Goal: Information Seeking & Learning: Check status

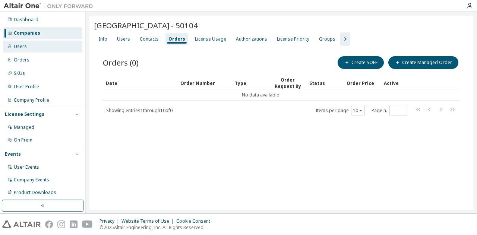
click at [34, 46] on div "Users" at bounding box center [42, 47] width 79 height 12
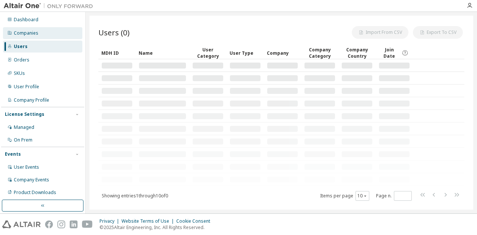
click at [37, 33] on div "Companies" at bounding box center [26, 33] width 25 height 6
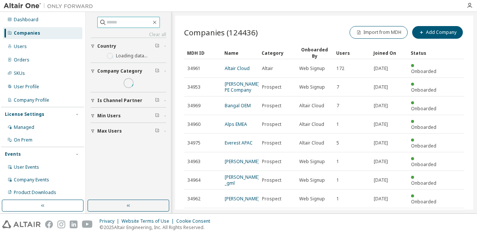
click at [136, 25] on input "text" at bounding box center [128, 22] width 45 height 7
paste input "*****"
type input "*****"
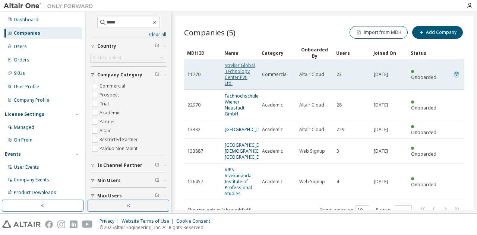
click at [236, 71] on link "Stryker Global Technology Center Pvt. Ltd." at bounding box center [240, 74] width 30 height 24
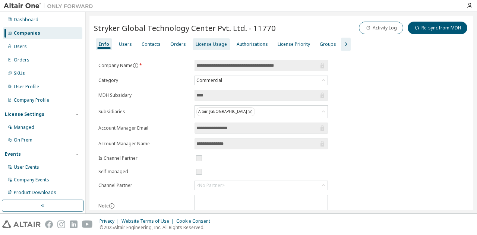
click at [205, 42] on div "License Usage" at bounding box center [210, 44] width 31 height 6
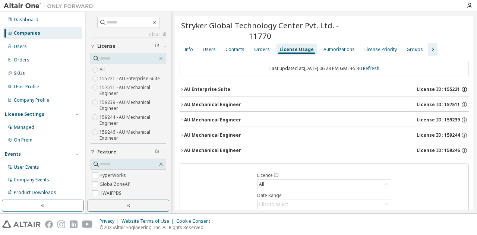
click at [461, 90] on icon "button" at bounding box center [464, 89] width 7 height 7
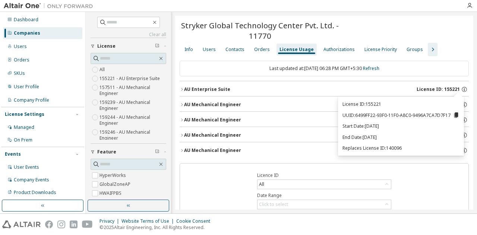
click at [290, 165] on div "Licence ID All Date Range Click to select Parse logs Submit Download Transactio…" at bounding box center [323, 215] width 289 height 104
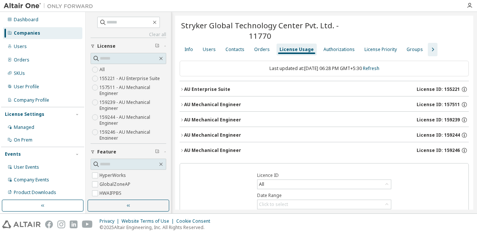
click at [182, 89] on icon "button" at bounding box center [181, 89] width 4 height 4
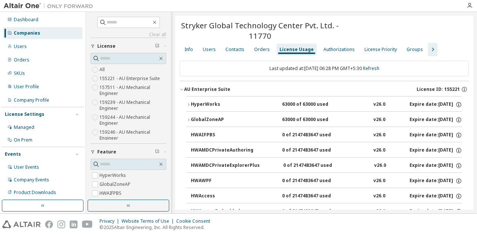
click at [182, 89] on icon "button" at bounding box center [181, 89] width 4 height 4
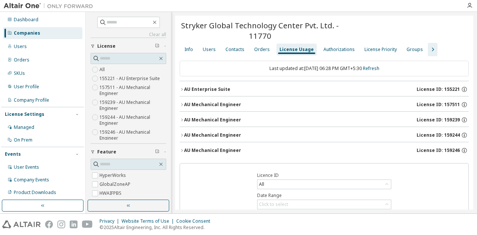
click at [181, 104] on icon "button" at bounding box center [181, 104] width 4 height 4
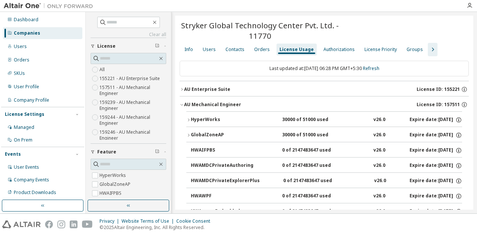
click at [181, 104] on icon "button" at bounding box center [181, 104] width 4 height 4
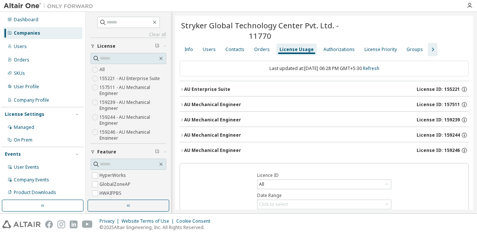
click at [183, 119] on icon "button" at bounding box center [181, 120] width 4 height 4
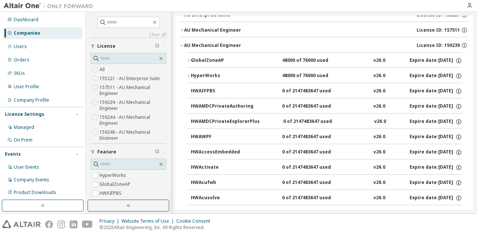
scroll to position [37, 0]
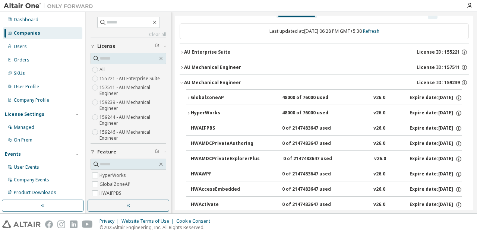
click at [189, 98] on icon "button" at bounding box center [188, 98] width 4 height 4
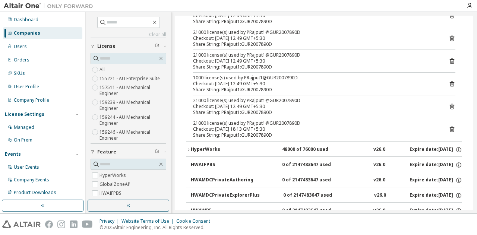
scroll to position [261, 0]
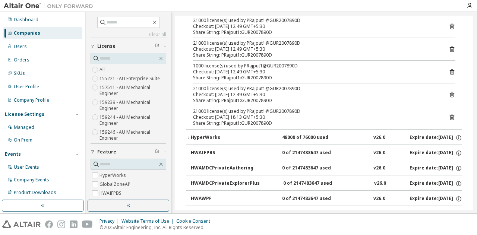
click at [189, 137] on icon "button" at bounding box center [188, 138] width 4 height 4
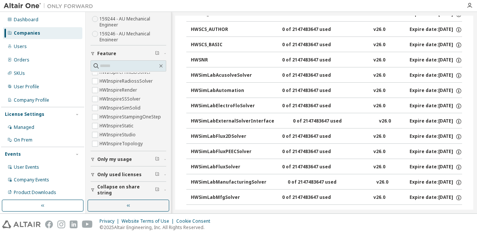
scroll to position [3612, 0]
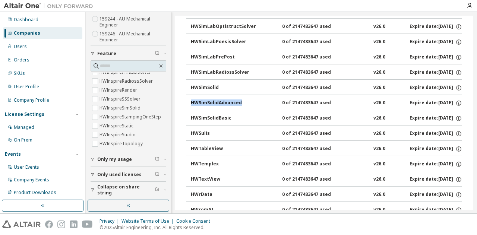
drag, startPoint x: 188, startPoint y: 73, endPoint x: 247, endPoint y: 77, distance: 58.6
click at [247, 95] on div "HWSimSolidAdvanced 0 of 2147483647 used v26.0 Expire date: [DATE]" at bounding box center [324, 102] width 276 height 15
click at [262, 171] on button "HWTextView 0 of 2147483647 used v26.0 Expire date: [DATE]" at bounding box center [326, 179] width 271 height 16
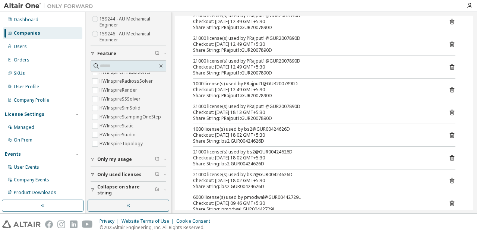
scroll to position [0, 0]
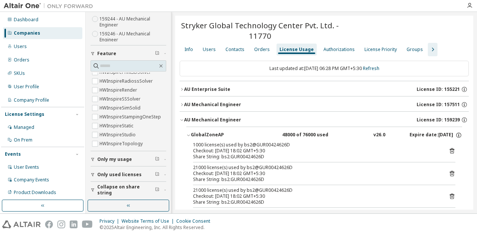
click at [476, 9] on div at bounding box center [469, 5] width 15 height 11
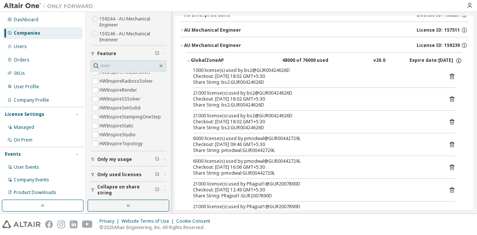
scroll to position [37, 0]
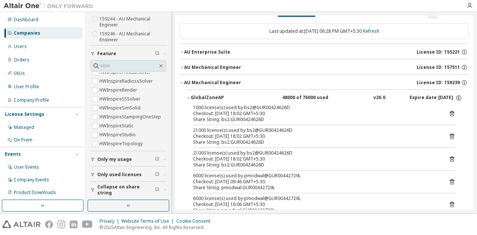
click at [191, 96] on div "GlobalZoneAP" at bounding box center [224, 98] width 67 height 7
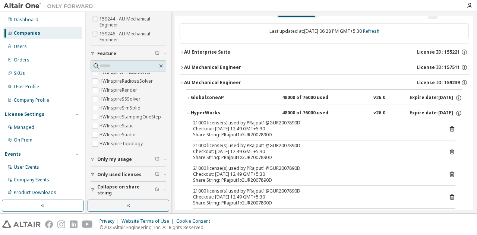
click at [181, 81] on icon "button" at bounding box center [181, 82] width 4 height 4
